Goal: Task Accomplishment & Management: Use online tool/utility

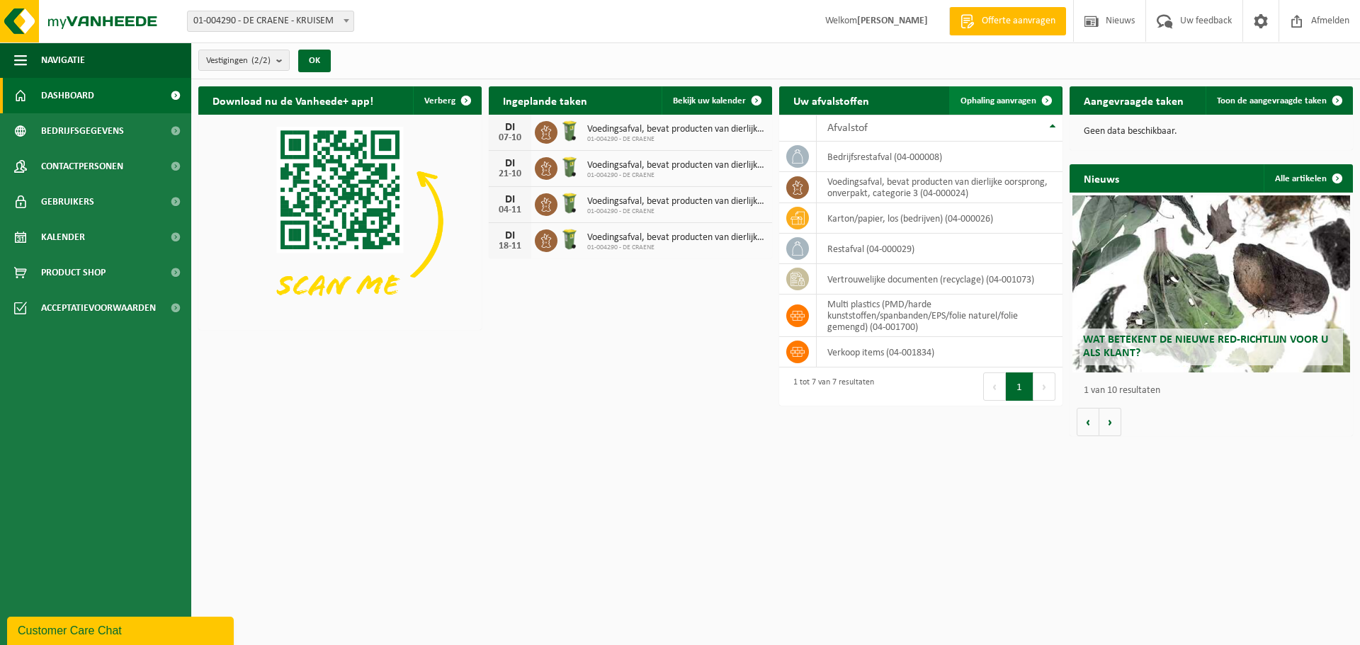
click at [1007, 96] on span "Ophaling aanvragen" at bounding box center [998, 100] width 76 height 9
click at [1022, 96] on span "Ophaling aanvragen" at bounding box center [998, 100] width 76 height 9
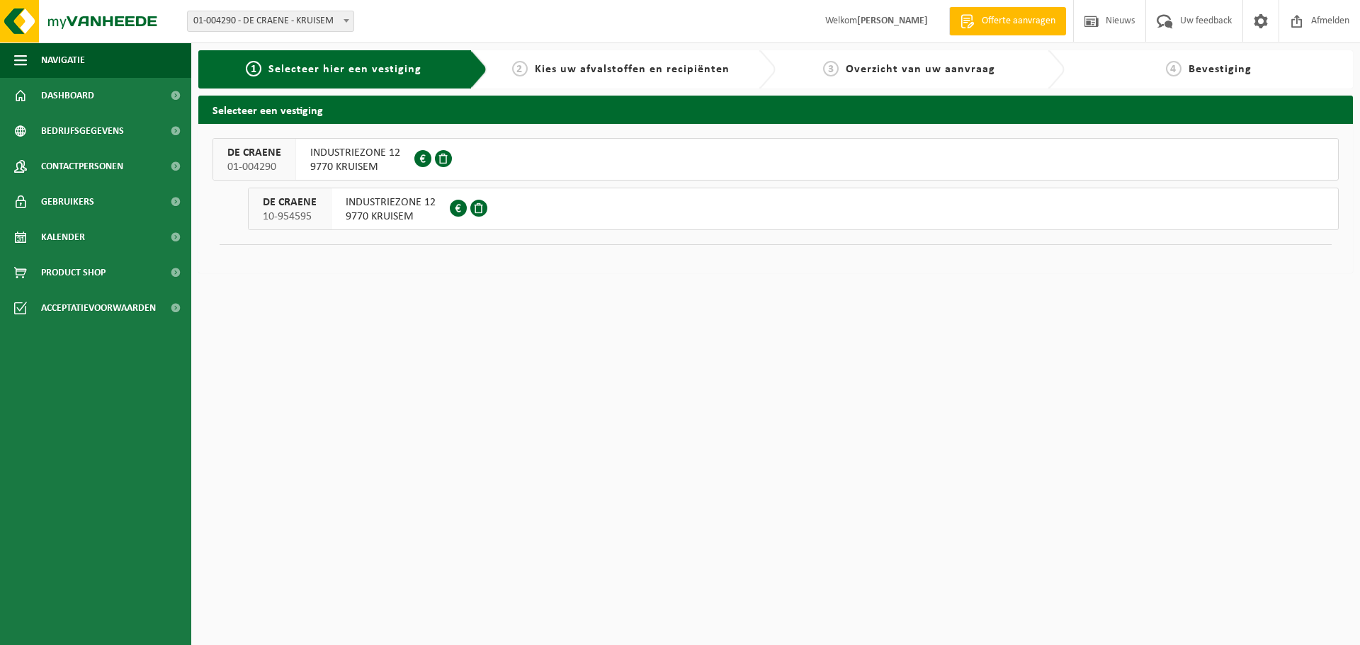
click at [596, 171] on button "DE CRAENE 01-004290 INDUSTRIEZONE 12 9770 KRUISEM 0405.401.107" at bounding box center [775, 159] width 1126 height 42
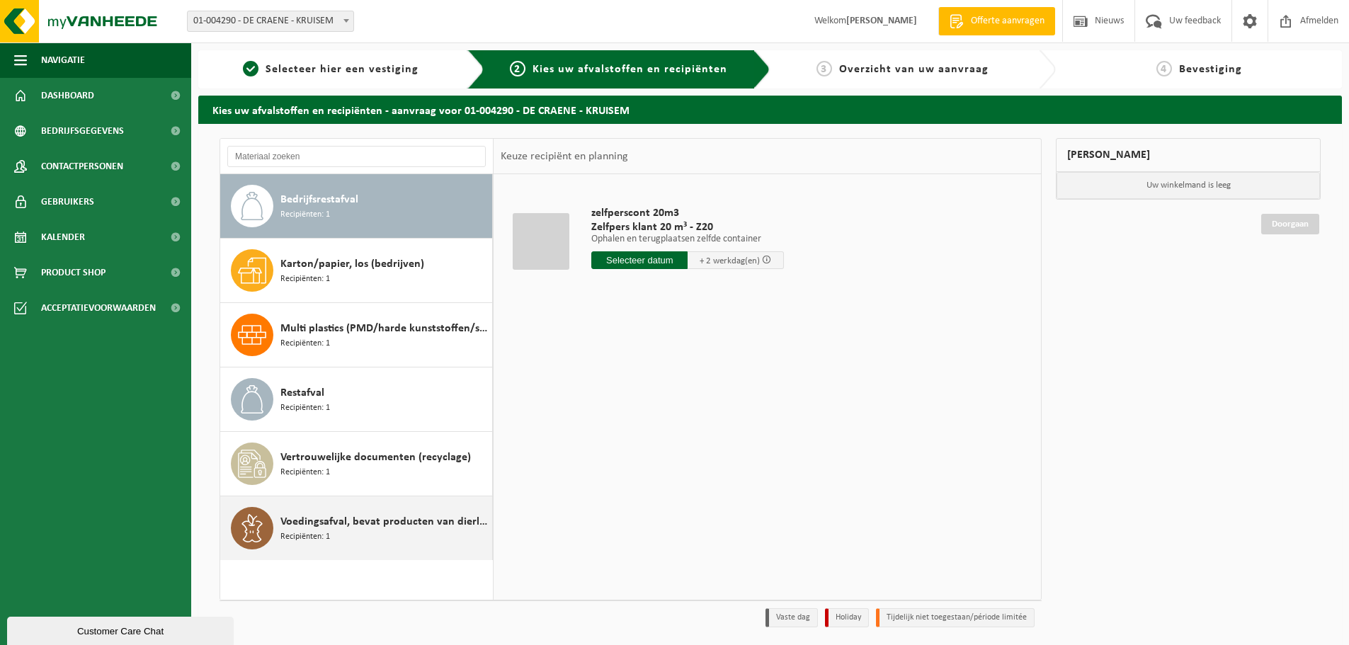
click at [365, 540] on div "Voedingsafval, bevat producten van dierlijke oorsprong, onverpakt, categorie 3 …" at bounding box center [384, 528] width 208 height 42
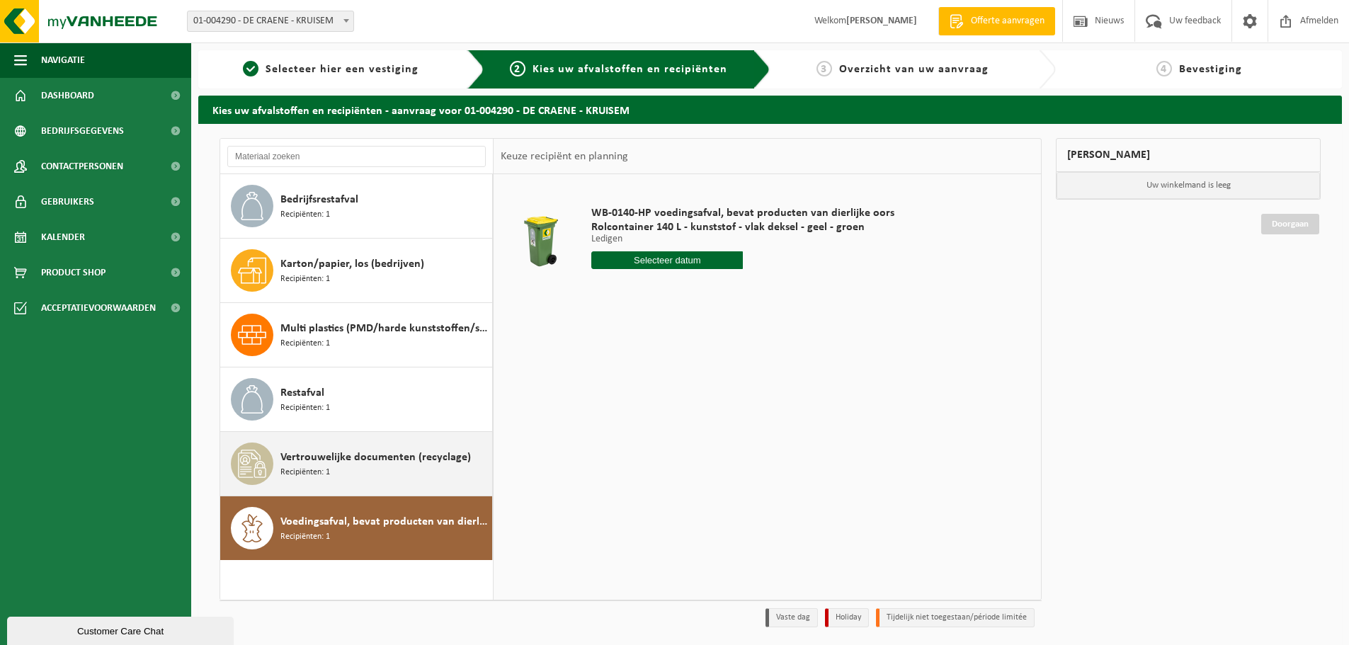
click at [385, 453] on span "Vertrouwelijke documenten (recyclage)" at bounding box center [375, 457] width 191 height 17
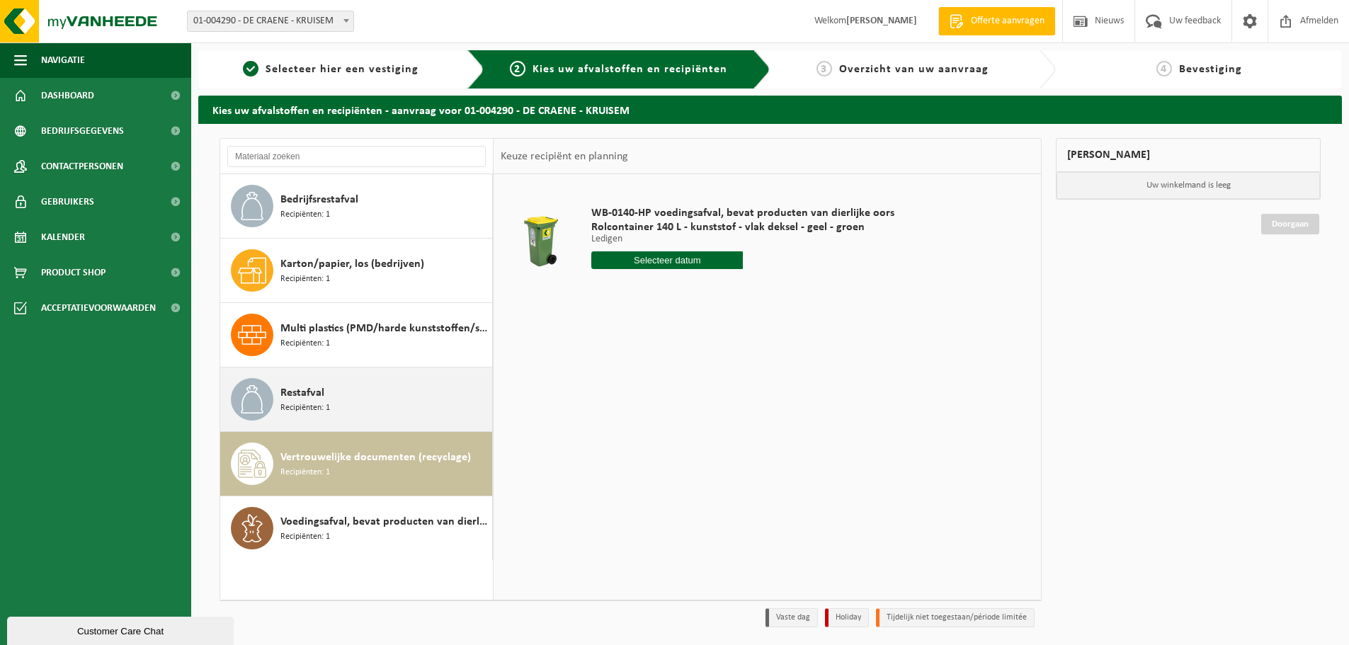
click at [407, 373] on div "Restafval Recipiënten: 1" at bounding box center [356, 400] width 273 height 64
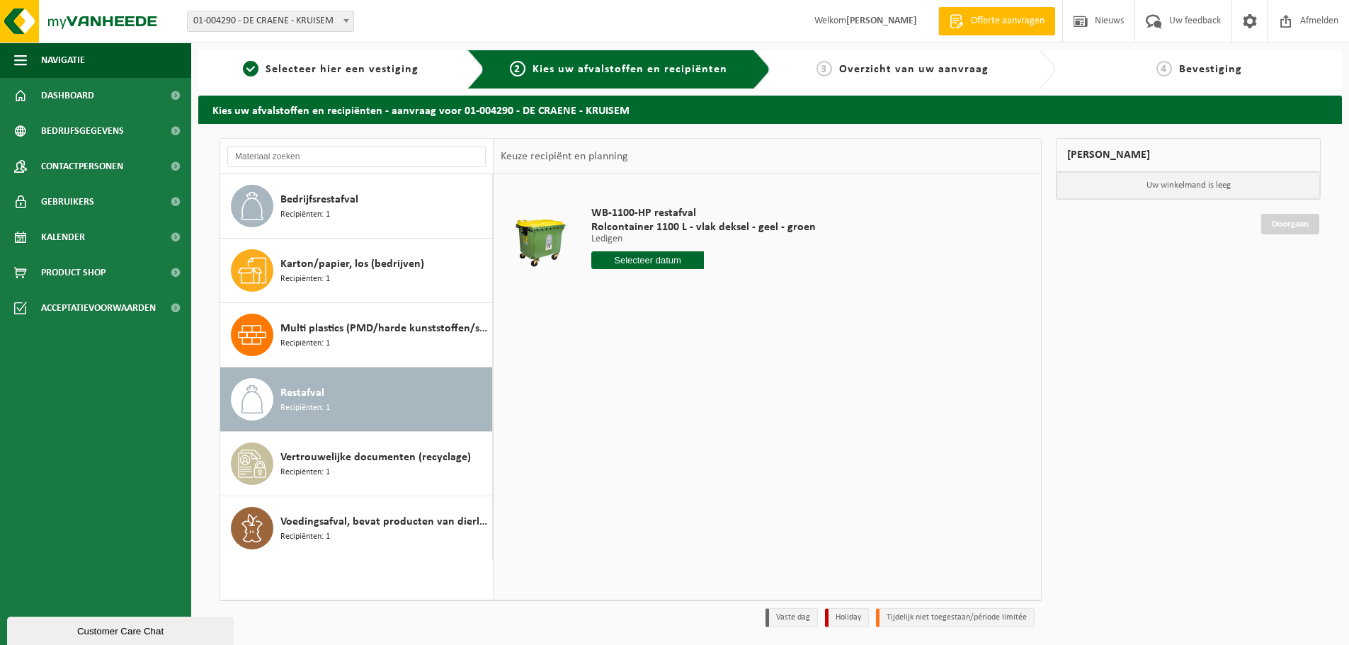
drag, startPoint x: 660, startPoint y: 259, endPoint x: 653, endPoint y: 262, distance: 7.6
click at [659, 259] on input "text" at bounding box center [647, 260] width 113 height 18
click at [705, 367] on div "12" at bounding box center [704, 363] width 25 height 23
type input "Van [DATE]"
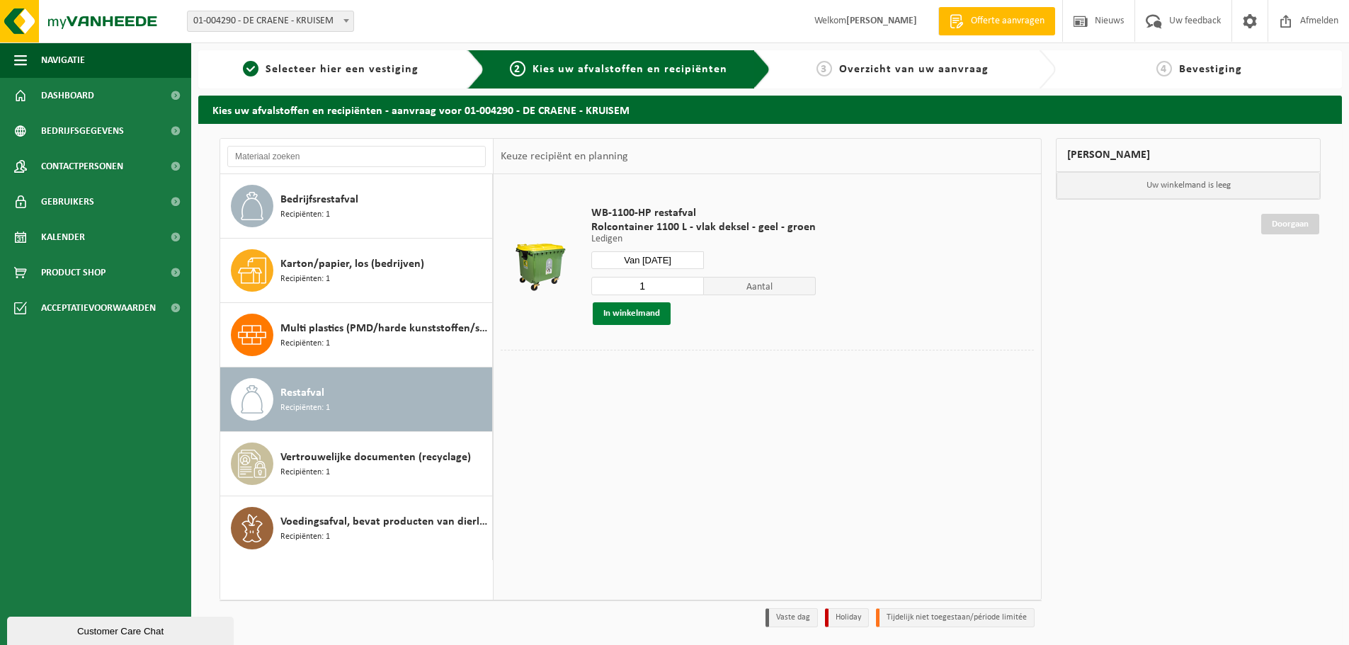
click at [626, 316] on button "In winkelmand" at bounding box center [632, 313] width 78 height 23
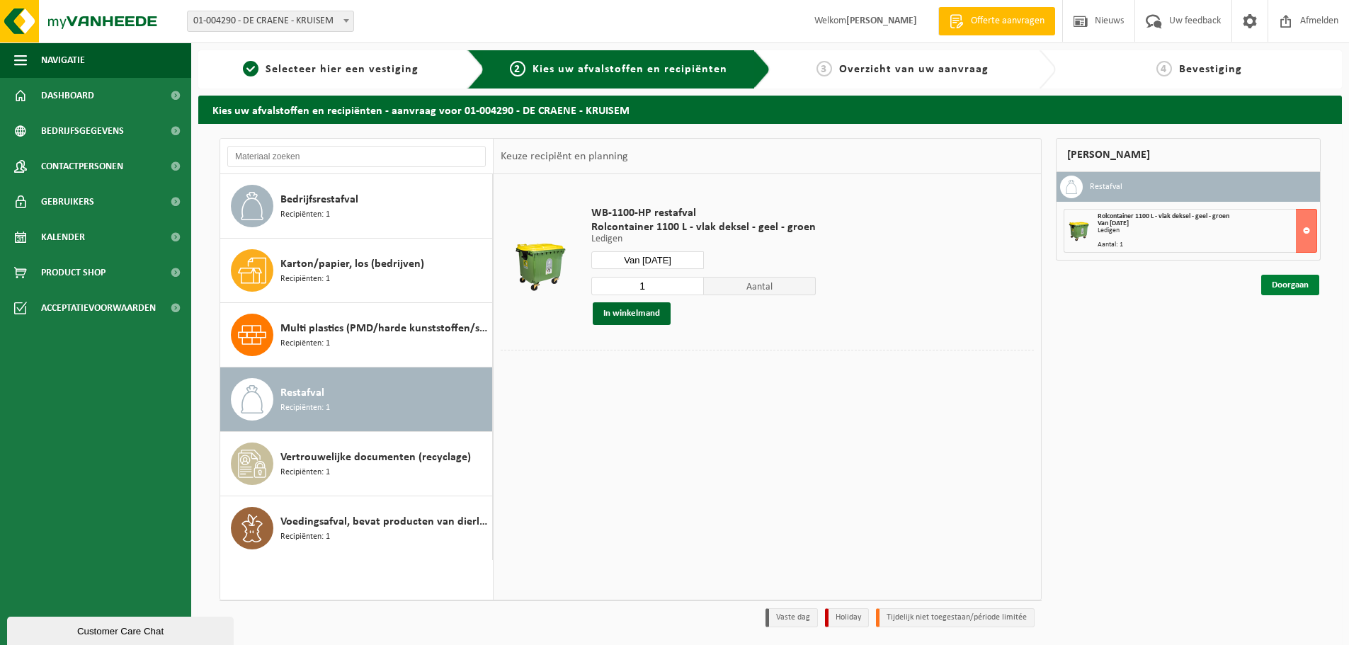
click at [1306, 283] on link "Doorgaan" at bounding box center [1291, 285] width 58 height 21
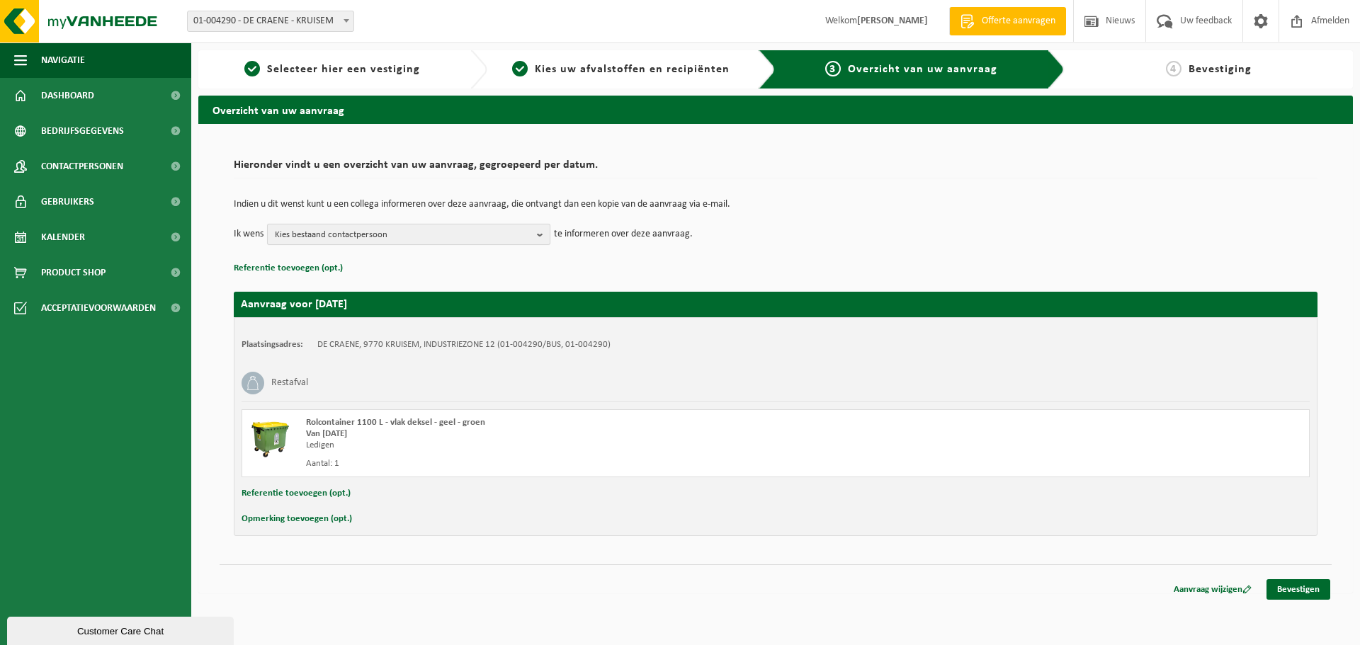
click at [321, 234] on span "Kies bestaand contactpersoon" at bounding box center [403, 235] width 256 height 21
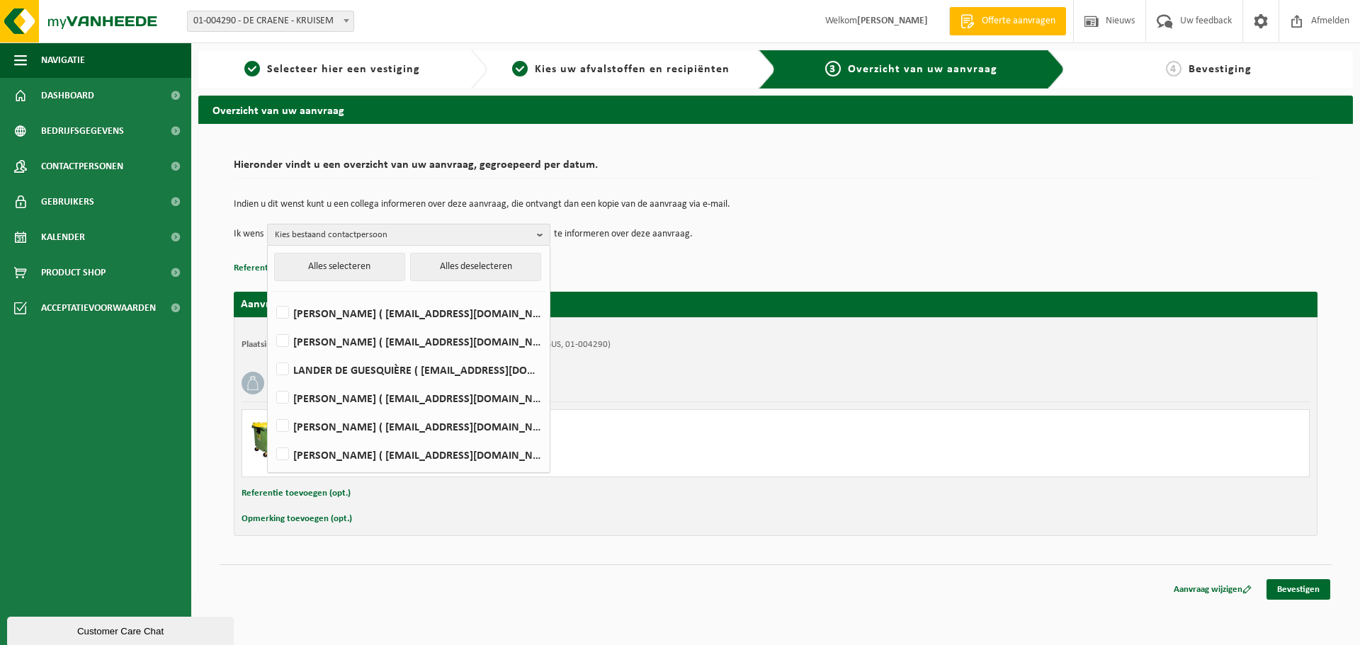
click at [898, 247] on div "Indien u dit wenst kunt u een collega informeren over deze aanvraag, die ontvan…" at bounding box center [776, 223] width 1084 height 74
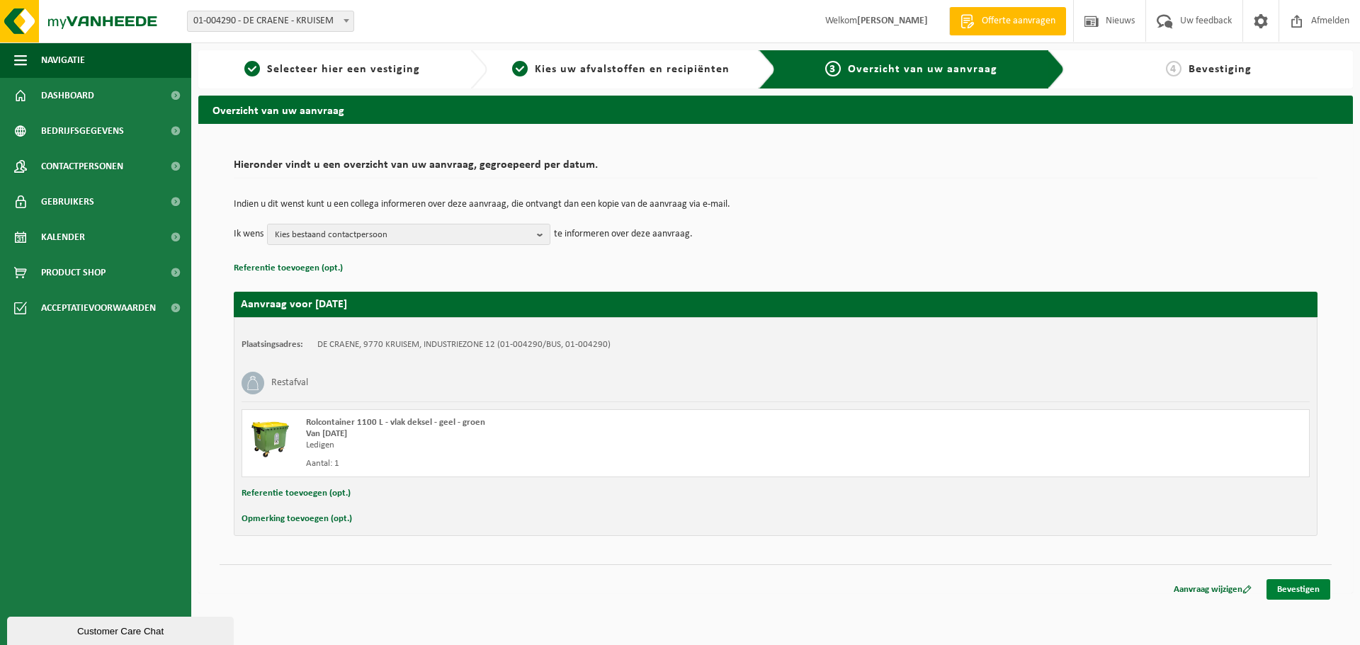
click at [1287, 589] on link "Bevestigen" at bounding box center [1298, 589] width 64 height 21
